Goal: Information Seeking & Learning: Learn about a topic

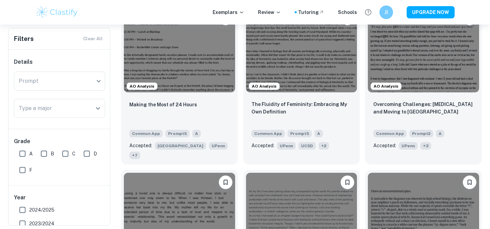
scroll to position [68, 0]
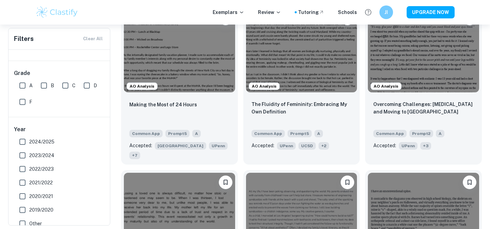
drag, startPoint x: 39, startPoint y: 138, endPoint x: 39, endPoint y: 153, distance: 15.0
click at [39, 138] on span "2024/2025" at bounding box center [41, 141] width 25 height 7
click at [29, 138] on input "2024/2025" at bounding box center [23, 142] width 14 height 14
checkbox input "true"
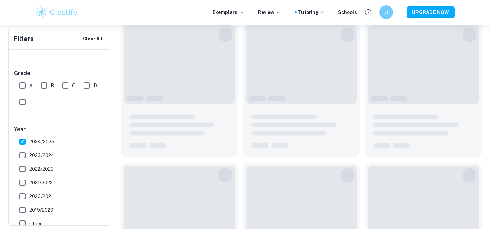
scroll to position [244, 0]
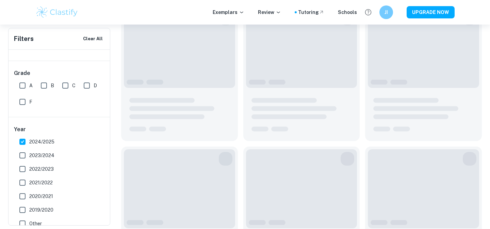
click at [39, 157] on span "2023/2024" at bounding box center [41, 154] width 25 height 7
click at [29, 157] on input "2023/2024" at bounding box center [23, 155] width 14 height 14
checkbox input "true"
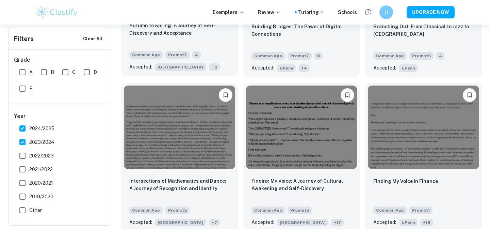
scroll to position [802, 0]
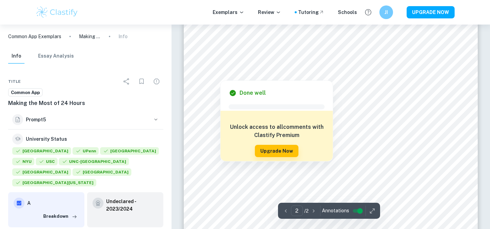
scroll to position [494, 0]
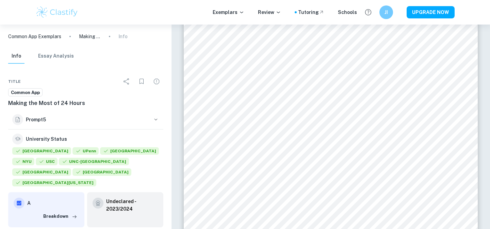
type input "1"
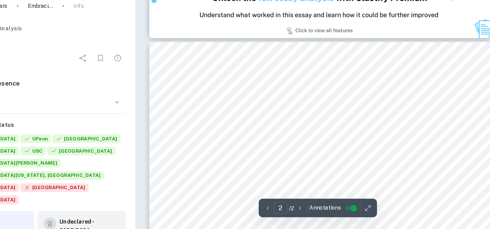
scroll to position [410, 0]
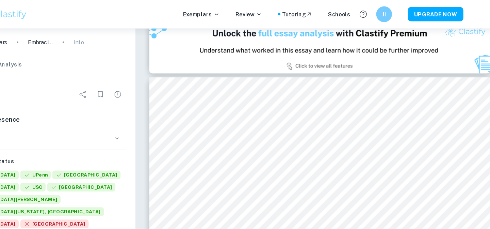
type input "1"
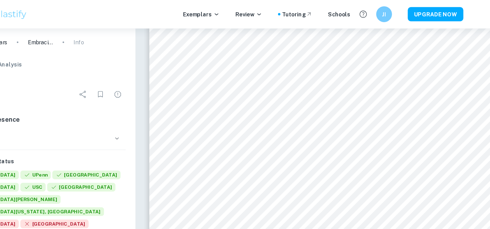
scroll to position [113, 0]
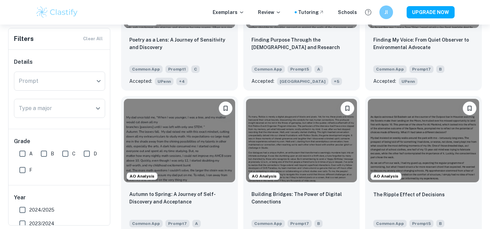
scroll to position [1381, 0]
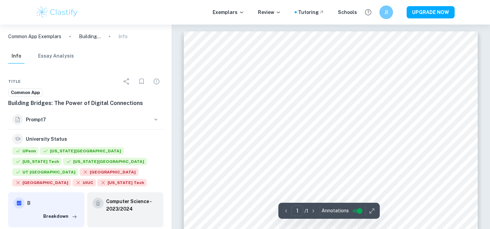
scroll to position [8, 0]
